Goal: Task Accomplishment & Management: Manage account settings

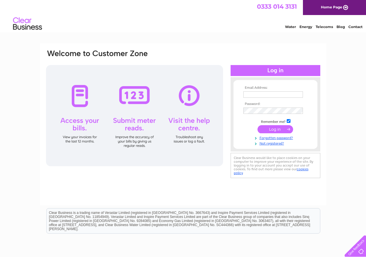
type input "devs.chemist@nhs.net"
click at [275, 129] on input "submit" at bounding box center [275, 129] width 36 height 8
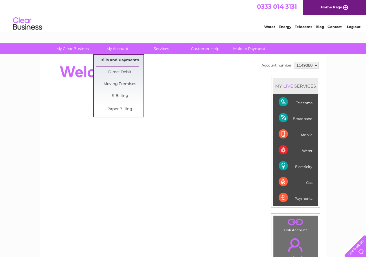
click at [120, 57] on link "Bills and Payments" at bounding box center [120, 61] width 48 height 12
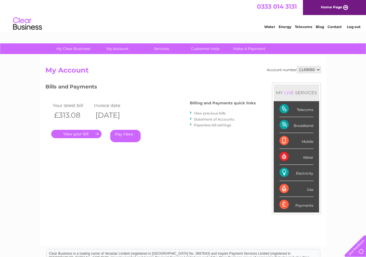
click at [70, 134] on link "." at bounding box center [76, 134] width 50 height 8
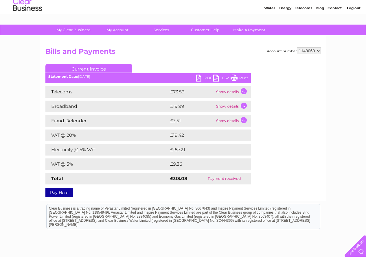
scroll to position [58, 0]
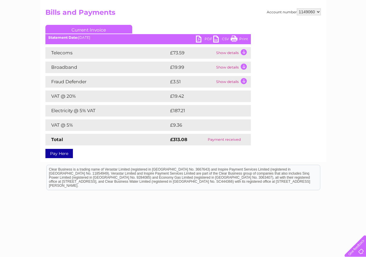
click at [205, 38] on link "PDF" at bounding box center [204, 40] width 17 height 8
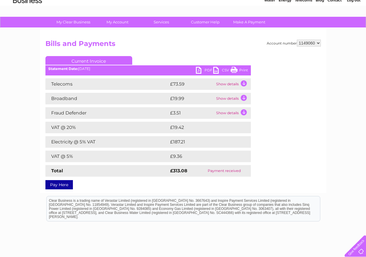
scroll to position [0, 0]
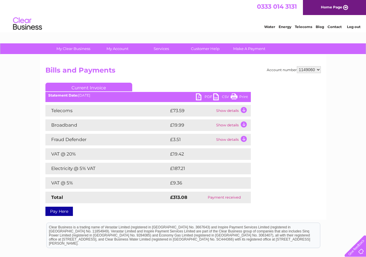
click at [353, 27] on link "Log out" at bounding box center [354, 27] width 14 height 4
